Goal: Transaction & Acquisition: Purchase product/service

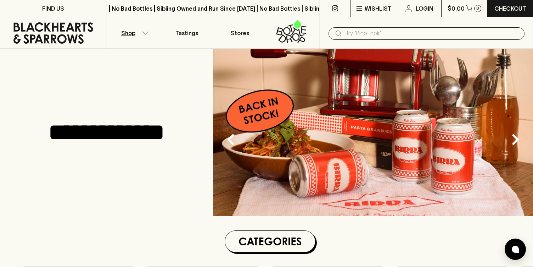
click at [144, 31] on icon "button" at bounding box center [145, 33] width 7 height 4
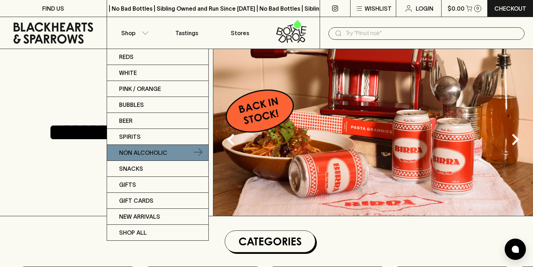
click at [144, 152] on p "Non Alcoholic" at bounding box center [143, 152] width 48 height 9
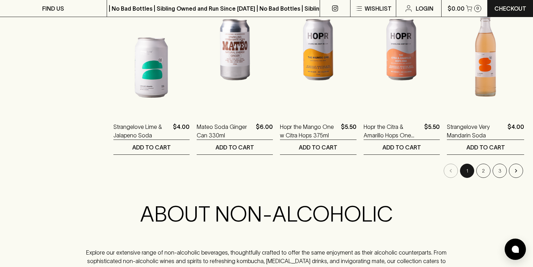
scroll to position [724, 0]
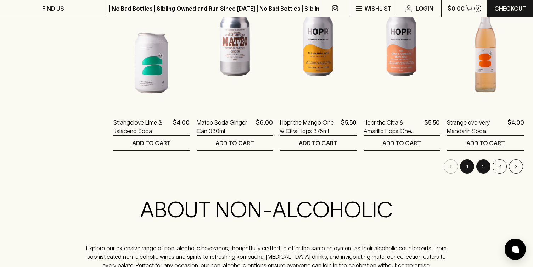
click at [485, 167] on button "2" at bounding box center [483, 166] width 14 height 14
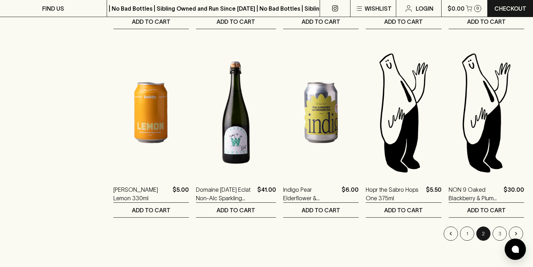
scroll to position [660, 0]
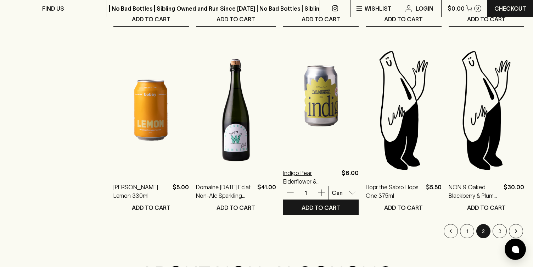
click at [288, 172] on p "Indigo Pear Elderflower & Cardamom Soda 330ml" at bounding box center [311, 176] width 56 height 17
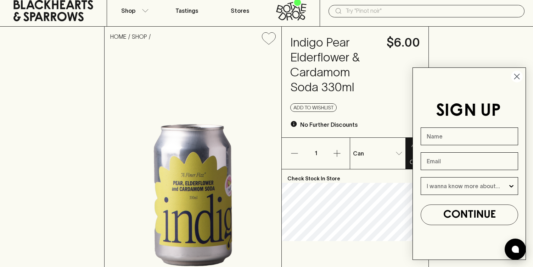
scroll to position [22, 0]
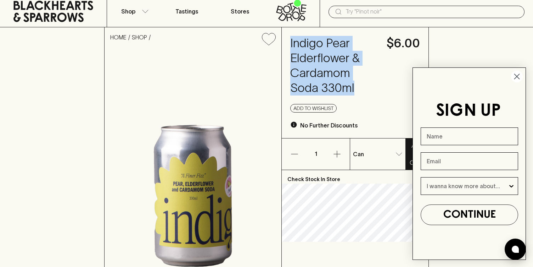
drag, startPoint x: 355, startPoint y: 89, endPoint x: 286, endPoint y: 39, distance: 84.5
click at [286, 39] on div "Indigo Pear Elderflower & Cardamom Soda 330ml $6.00 Add to wishlist No Further …" at bounding box center [355, 82] width 147 height 111
copy h4 "Indigo Pear Elderflower & Cardamom Soda 330ml"
click at [517, 76] on icon "Close dialog" at bounding box center [517, 76] width 5 height 5
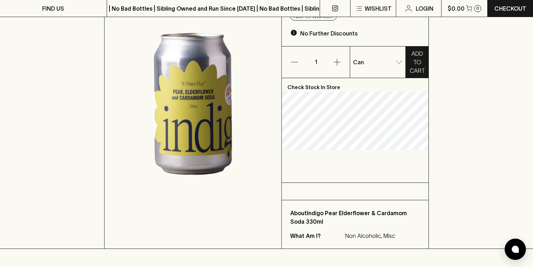
scroll to position [113, 0]
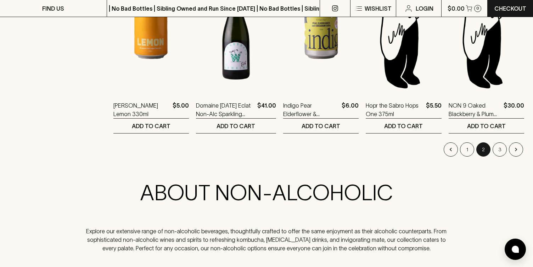
scroll to position [758, 0]
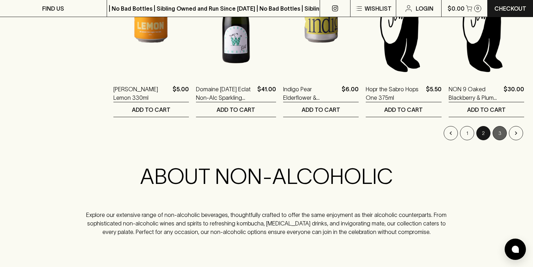
click at [501, 133] on button "3" at bounding box center [500, 133] width 14 height 14
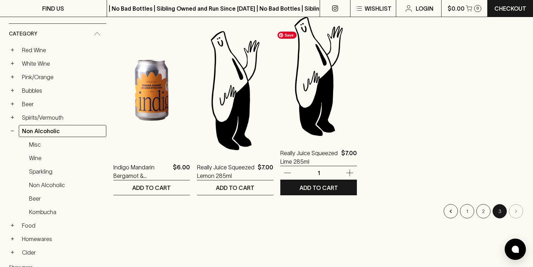
scroll to position [115, 0]
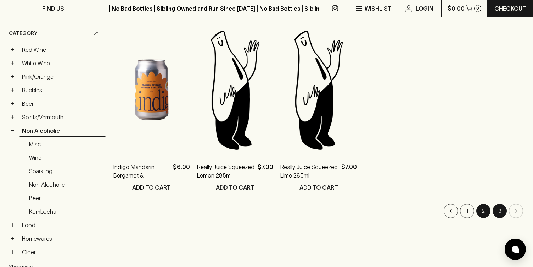
click at [480, 211] on button "2" at bounding box center [483, 211] width 14 height 14
